Goal: Transaction & Acquisition: Download file/media

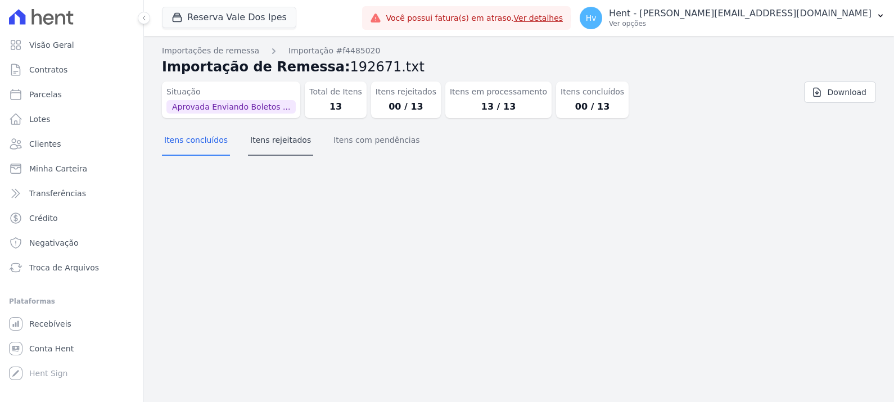
click at [287, 146] on button "Itens rejeitados" at bounding box center [280, 141] width 65 height 29
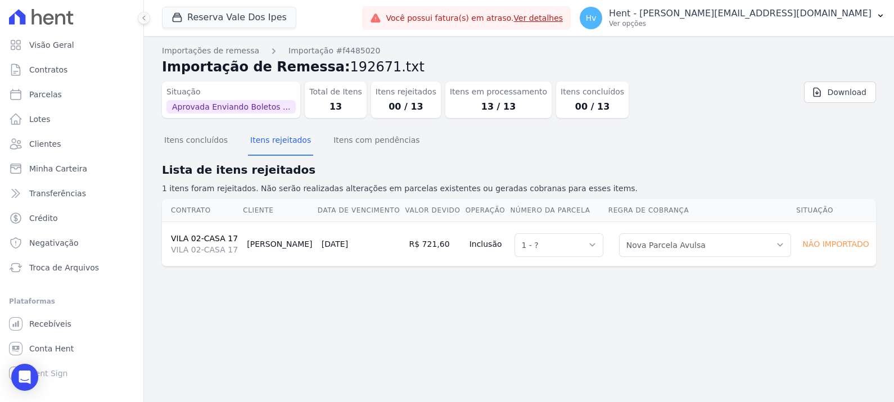
click at [344, 323] on div "Importações de remessa Importação #f4485020 Importação de Remessa: 192671.txt S…" at bounding box center [519, 219] width 750 height 366
click at [430, 349] on div "Importações de remessa Importação #f4485020 Importação de Remessa: 192671.txt S…" at bounding box center [519, 219] width 750 height 366
click at [753, 28] on div "Hv Hent - viviane.morandi@e-arke.com Ver opções" at bounding box center [726, 18] width 292 height 22
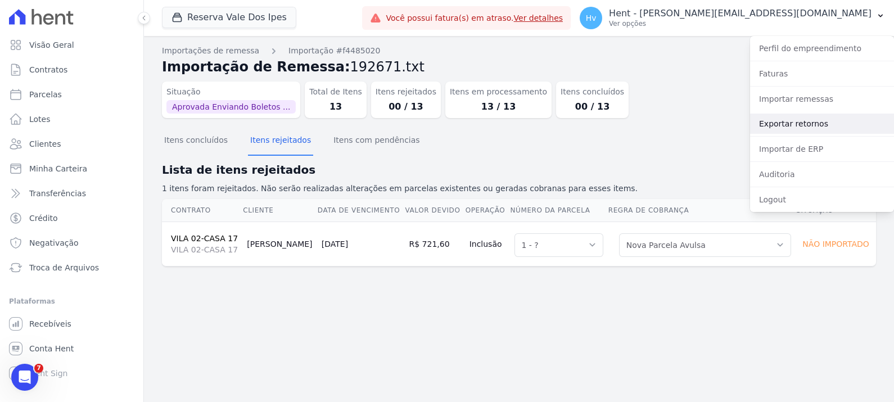
click at [786, 123] on link "Exportar retornos" at bounding box center [822, 124] width 144 height 20
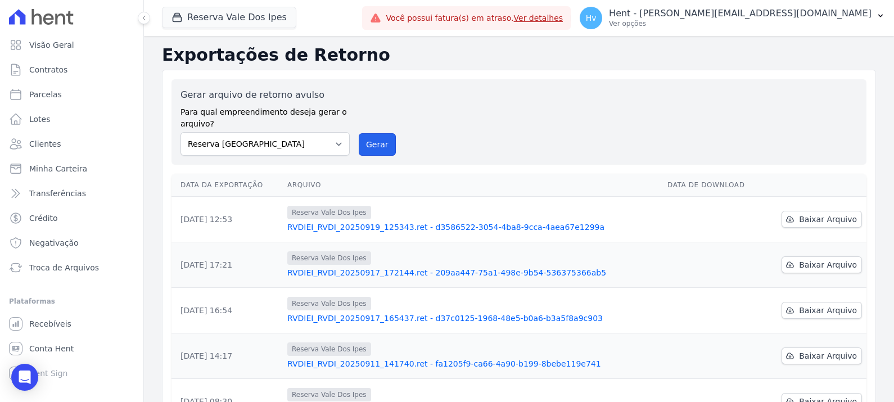
drag, startPoint x: 388, startPoint y: 142, endPoint x: 510, endPoint y: 89, distance: 132.7
click at [387, 142] on button "Gerar" at bounding box center [377, 144] width 37 height 22
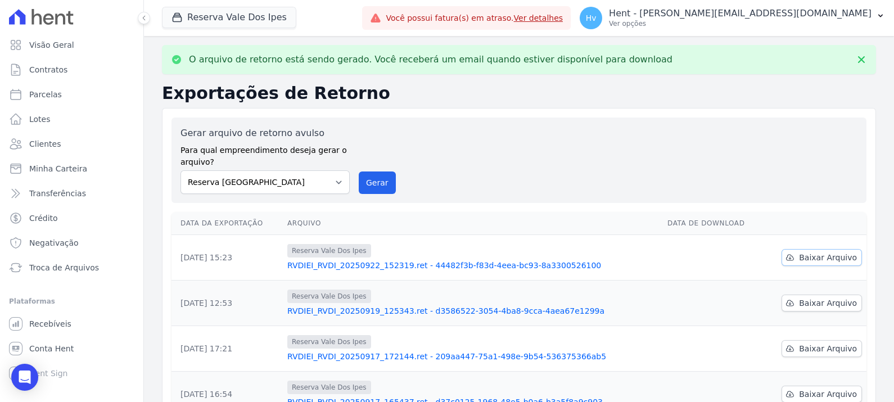
click at [815, 258] on span "Baixar Arquivo" at bounding box center [828, 257] width 58 height 11
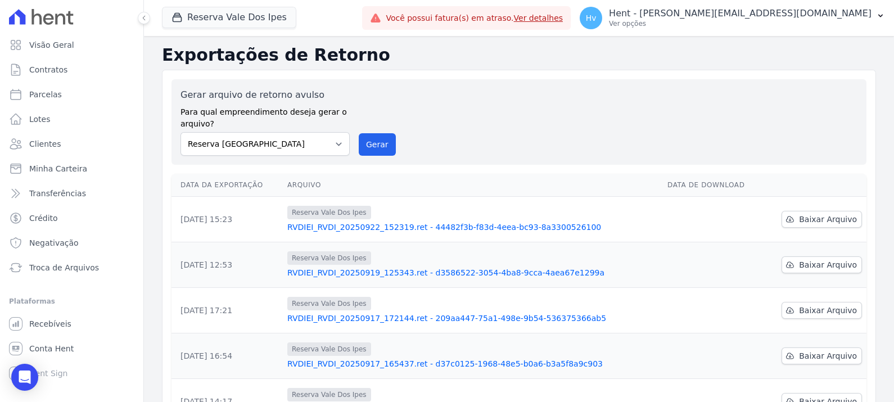
click at [457, 118] on div "Gerar arquivo de retorno avulso Para qual empreendimento deseja gerar o arquivo…" at bounding box center [518, 121] width 677 height 67
click at [57, 345] on span "Conta Hent" at bounding box center [51, 348] width 44 height 11
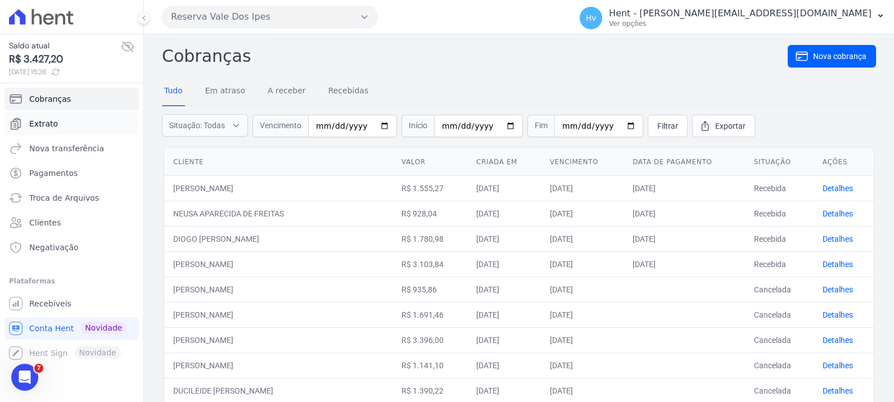
click at [39, 123] on span "Extrato" at bounding box center [43, 123] width 29 height 11
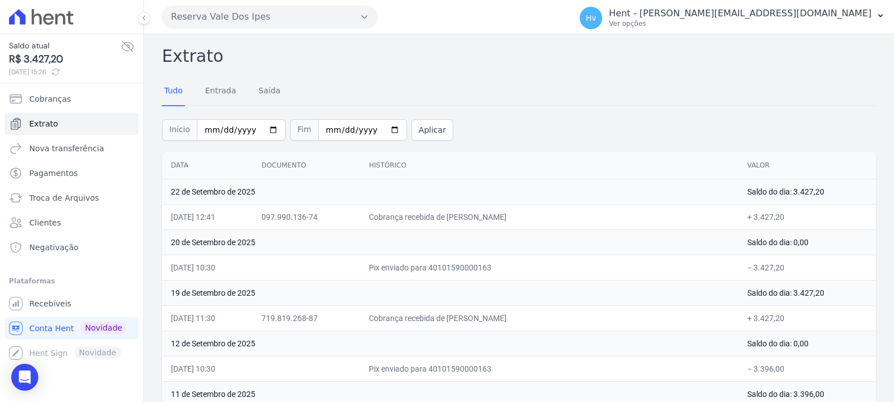
drag, startPoint x: 245, startPoint y: 19, endPoint x: 243, endPoint y: 25, distance: 6.8
click at [245, 18] on button "Reserva Vale Dos Ipes" at bounding box center [270, 17] width 216 height 22
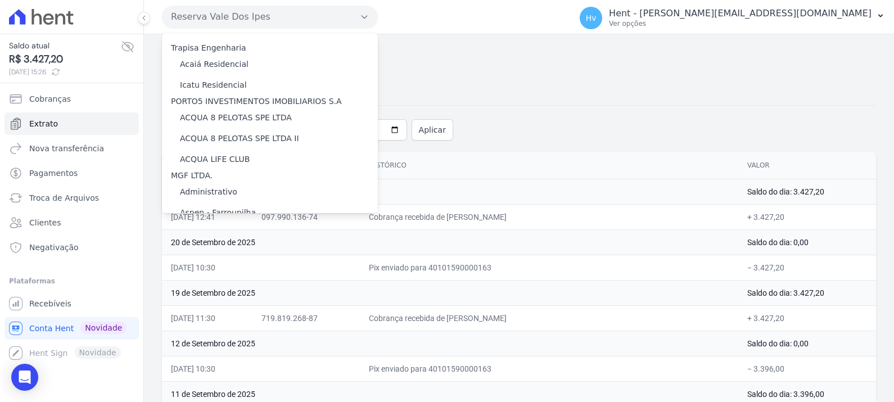
scroll to position [5760, 0]
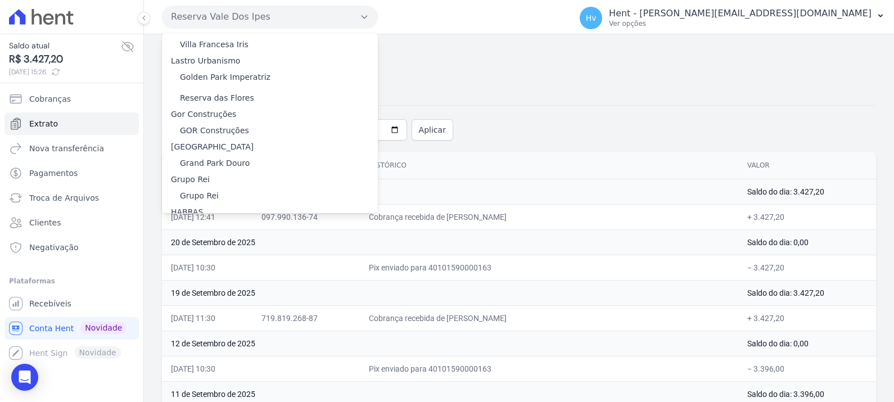
click at [245, 255] on label "HARAS ROYAL RESIDENCE - [GEOGRAPHIC_DATA]" at bounding box center [276, 261] width 193 height 12
click at [0, 0] on input "HARAS ROYAL RESIDENCE - [GEOGRAPHIC_DATA]" at bounding box center [0, 0] width 0 height 0
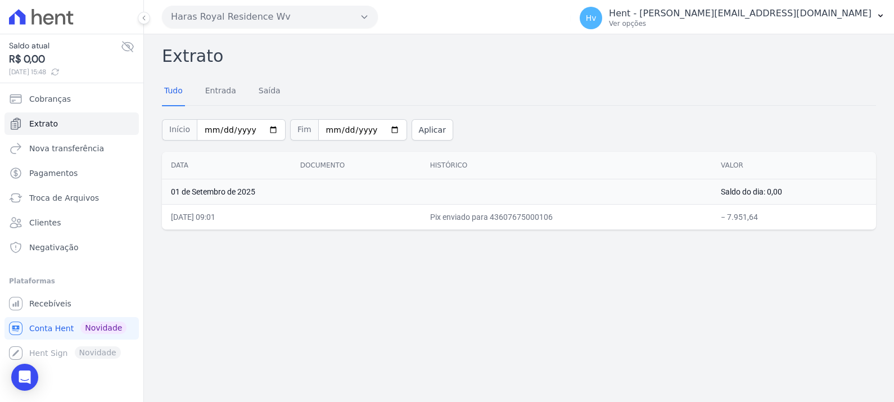
click at [316, 300] on div "Extrato Tudo Entrada Saída Início 2025-09-01 Fim 2025-09-22 Aplicar Data Docume…" at bounding box center [519, 218] width 750 height 368
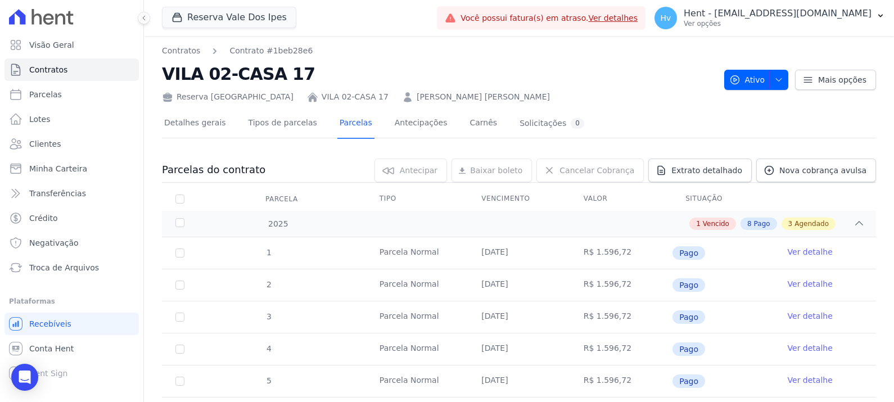
scroll to position [312, 0]
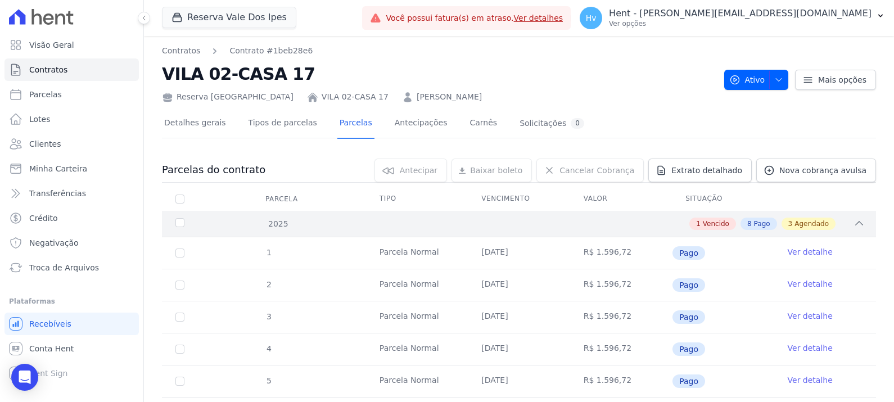
click at [842, 220] on div "1 Vencido 8 Pago 3 Agendado" at bounding box center [554, 224] width 622 height 12
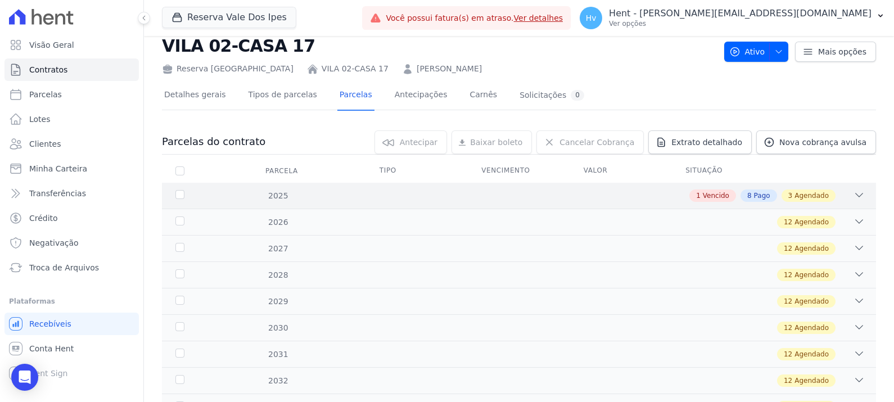
scroll to position [70, 0]
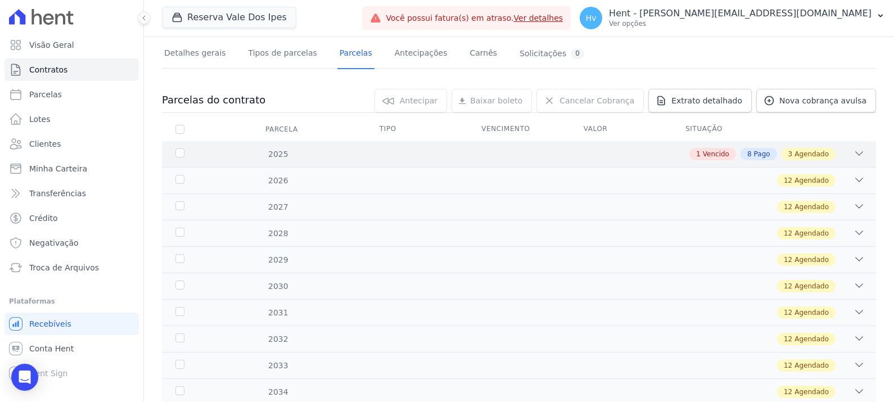
click at [855, 149] on div "2025 1 Vencido 8 Pago 3 Agendado" at bounding box center [519, 154] width 714 height 26
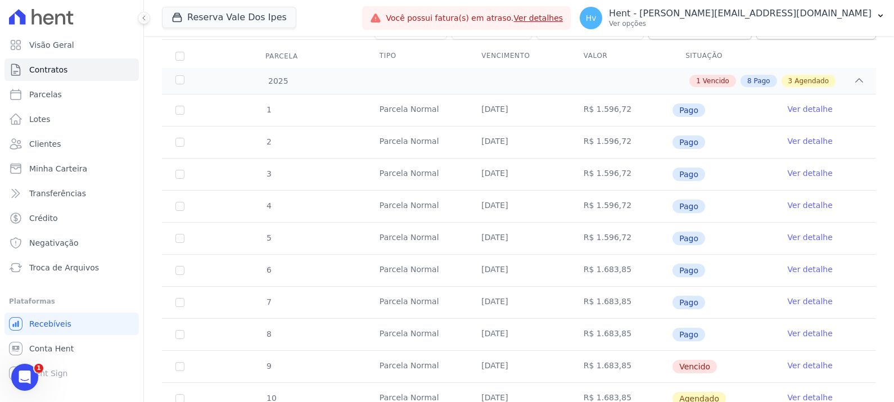
scroll to position [140, 0]
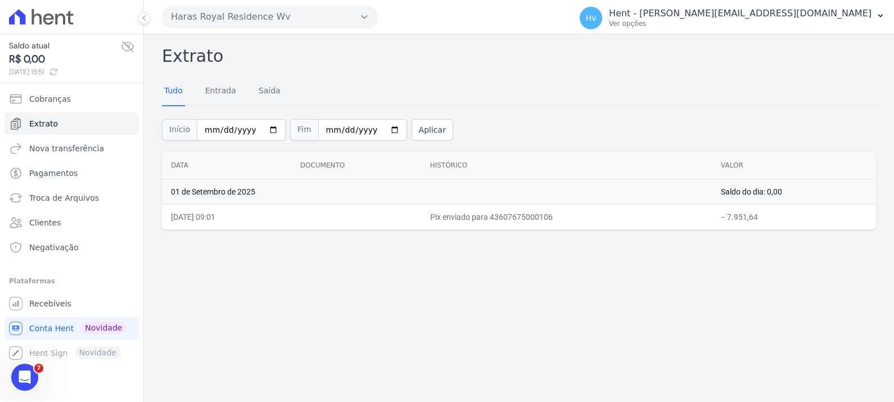
click at [171, 23] on button "Haras Royal Residence Wv" at bounding box center [270, 17] width 216 height 22
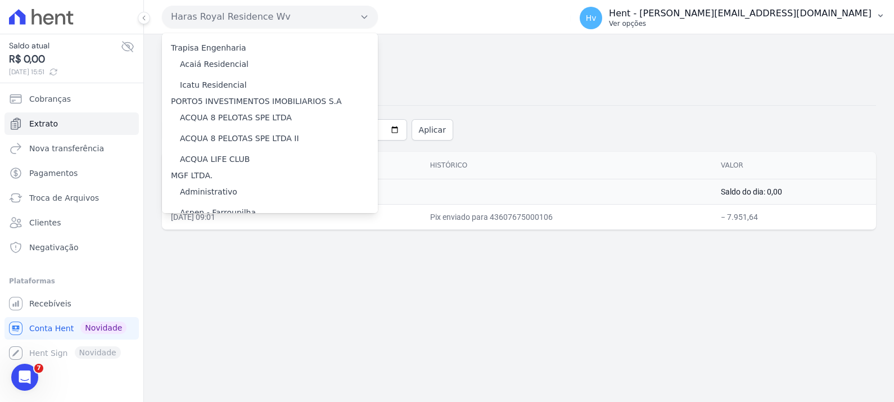
scroll to position [5760, 0]
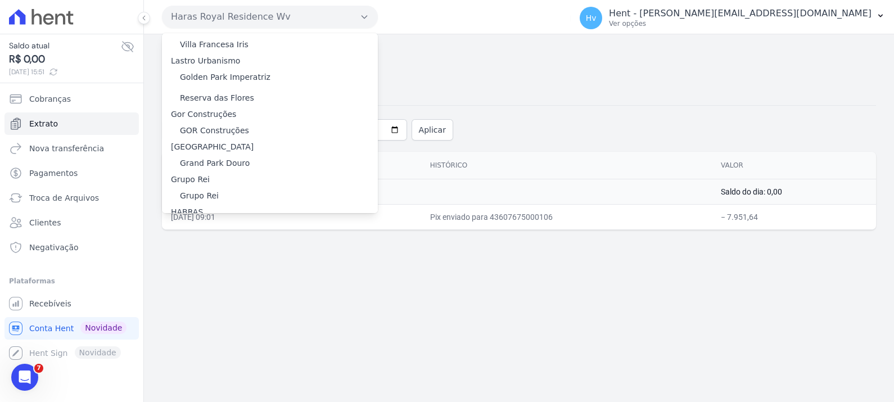
click at [247, 276] on label "HARAS ROYAL URBANISMO" at bounding box center [232, 282] width 105 height 12
click at [0, 0] on input "HARAS ROYAL URBANISMO" at bounding box center [0, 0] width 0 height 0
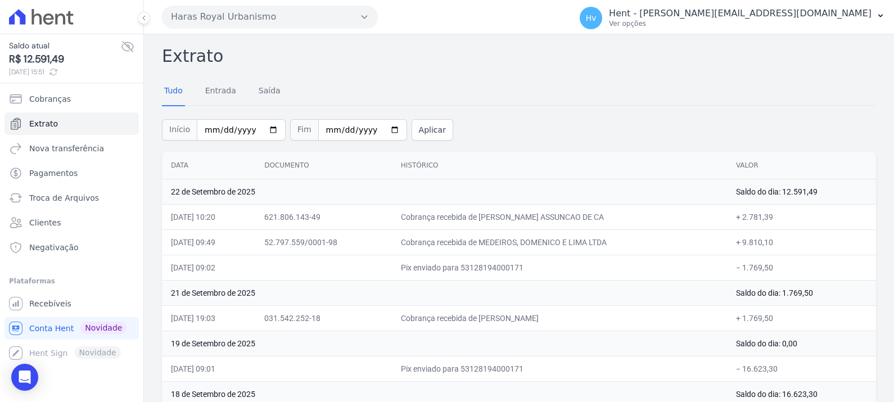
click at [701, 58] on h2 "Extrato" at bounding box center [519, 55] width 714 height 25
drag, startPoint x: 52, startPoint y: 305, endPoint x: 146, endPoint y: 268, distance: 101.2
click at [52, 305] on span "Recebíveis" at bounding box center [50, 303] width 42 height 11
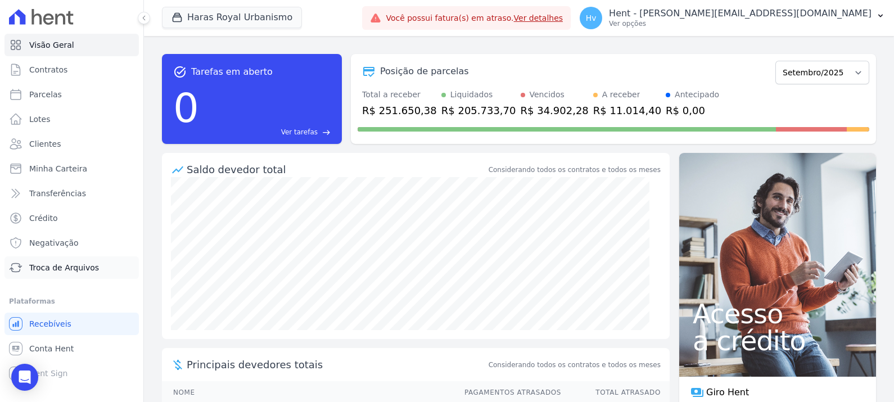
click at [56, 265] on span "Troca de Arquivos" at bounding box center [64, 267] width 70 height 11
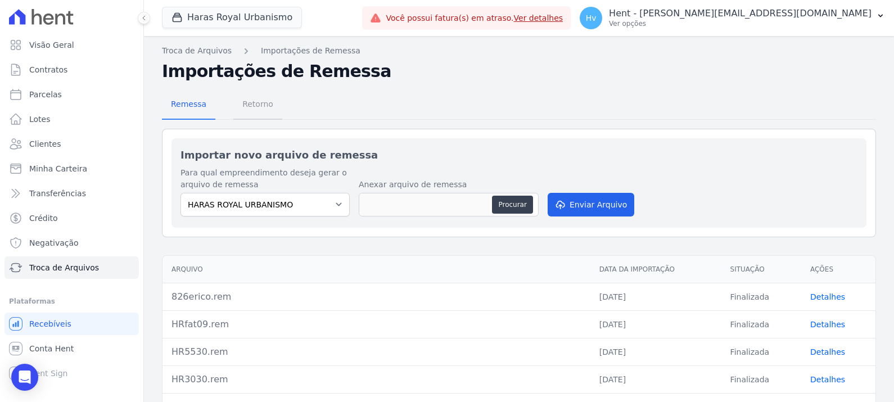
click at [259, 96] on span "Retorno" at bounding box center [258, 104] width 44 height 22
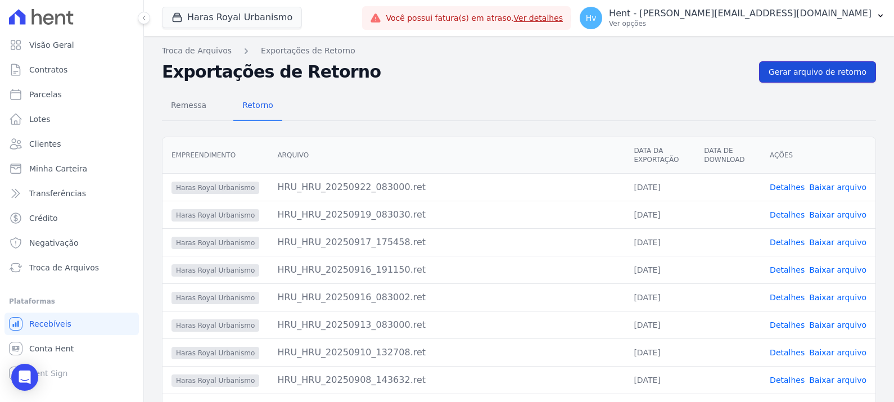
click at [806, 73] on span "Gerar arquivo de retorno" at bounding box center [818, 71] width 98 height 11
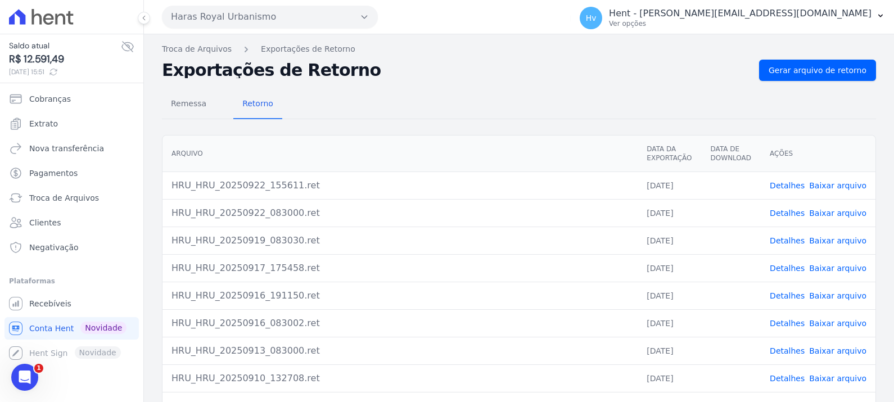
click at [832, 215] on link "Baixar arquivo" at bounding box center [837, 213] width 57 height 9
click at [847, 138] on th "Ações" at bounding box center [818, 153] width 115 height 37
click at [832, 185] on link "Baixar arquivo" at bounding box center [837, 185] width 57 height 9
click at [428, 94] on div "Remessa Retorno" at bounding box center [519, 104] width 714 height 29
